Goal: Task Accomplishment & Management: Manage account settings

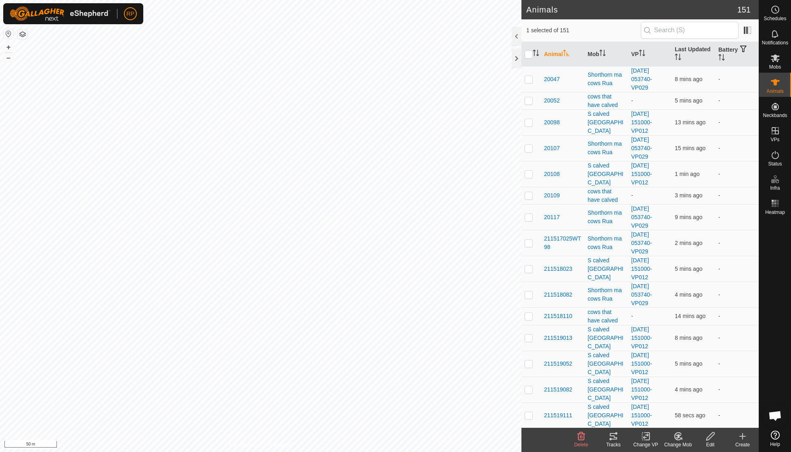
click at [679, 438] on icon at bounding box center [678, 436] width 10 height 10
click at [689, 402] on link "Choose Mob..." at bounding box center [702, 401] width 80 height 16
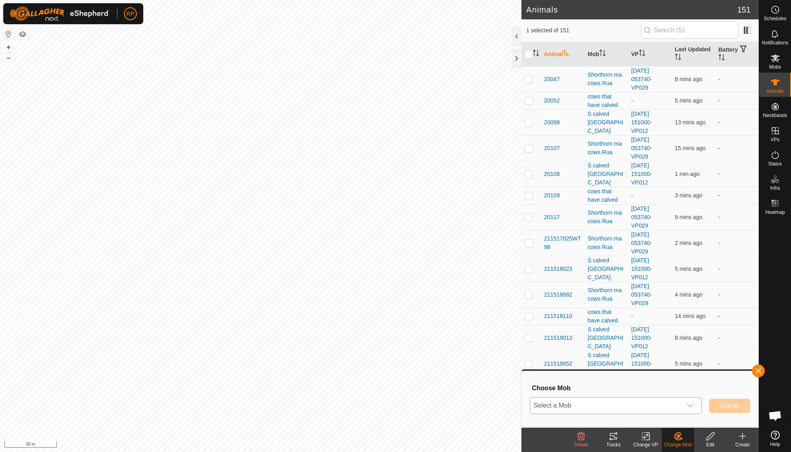
click at [691, 405] on icon "dropdown trigger" at bounding box center [690, 405] width 6 height 6
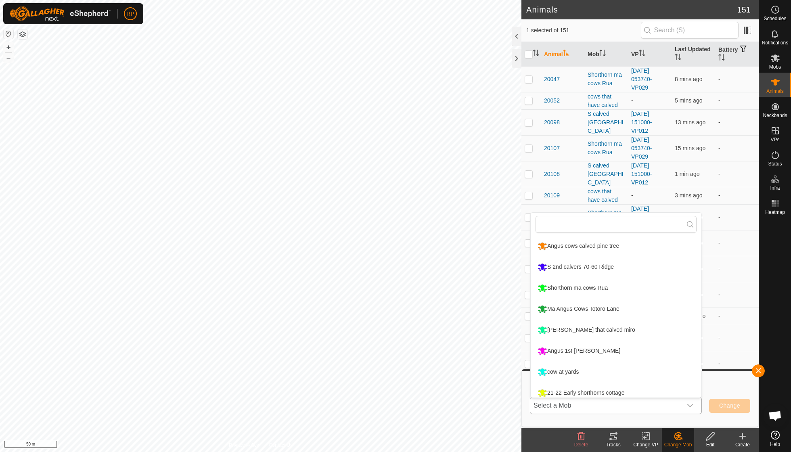
click at [610, 248] on li "Angus cows calved pine tree" at bounding box center [615, 246] width 171 height 20
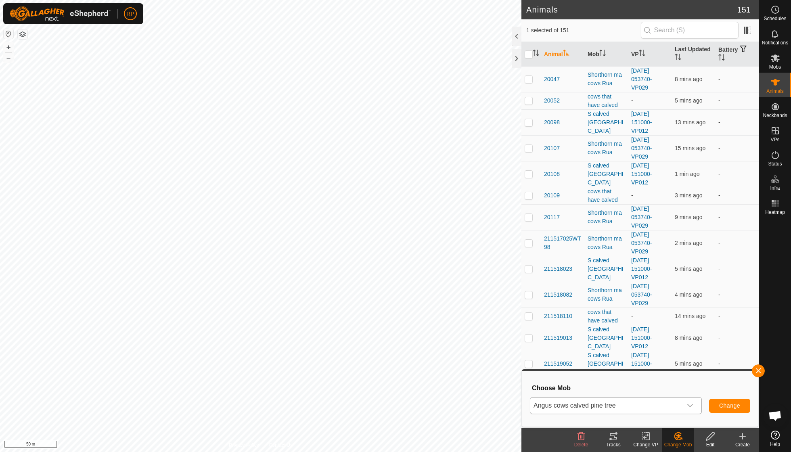
click at [727, 404] on span "Change" at bounding box center [729, 405] width 21 height 6
checkbox input "false"
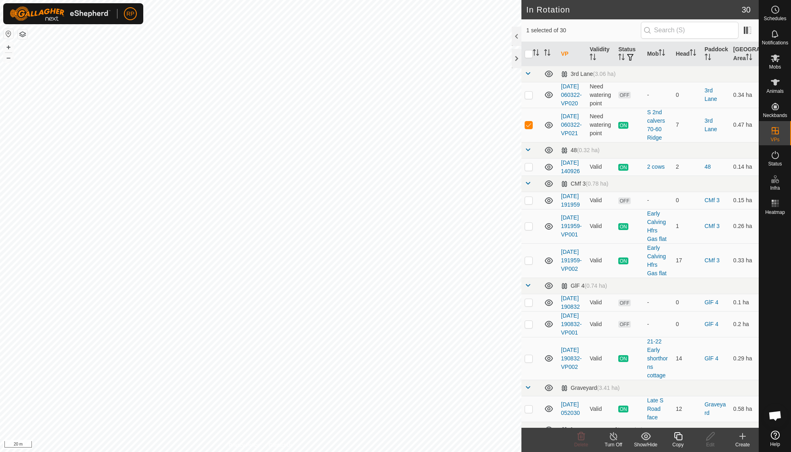
click at [613, 438] on icon at bounding box center [613, 436] width 10 height 10
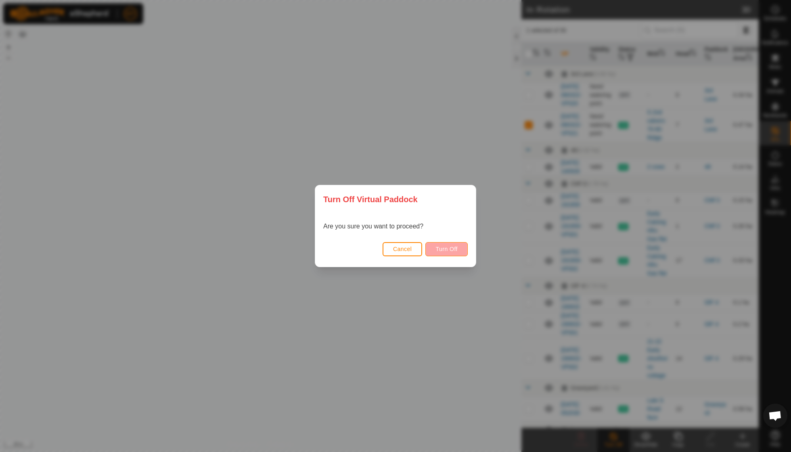
click at [447, 246] on span "Turn Off" at bounding box center [446, 249] width 22 height 6
